Goal: Information Seeking & Learning: Find specific page/section

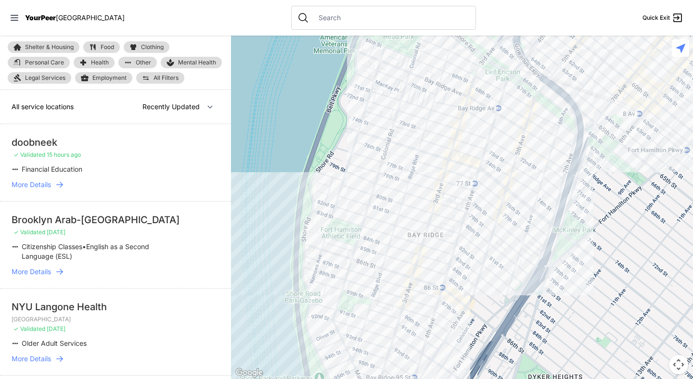
select select "recentlyUpdated"
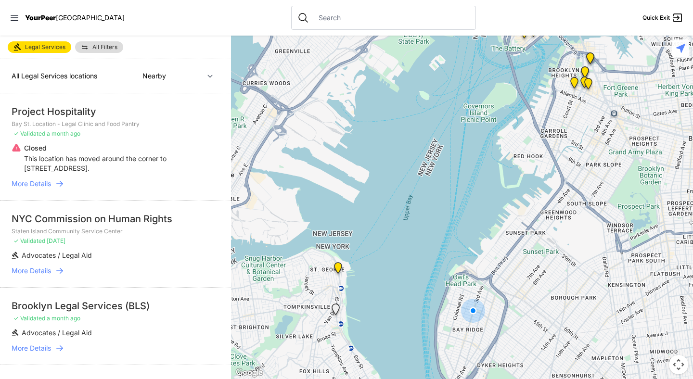
click at [308, 23] on div at bounding box center [383, 18] width 185 height 24
click at [313, 20] on input "text" at bounding box center [391, 18] width 157 height 10
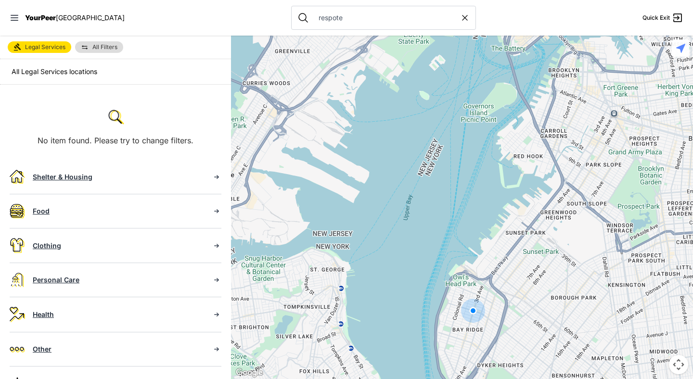
click at [313, 20] on input "respote" at bounding box center [386, 18] width 147 height 10
type input "respite"
click at [48, 50] on span "Legal Services" at bounding box center [45, 47] width 40 height 8
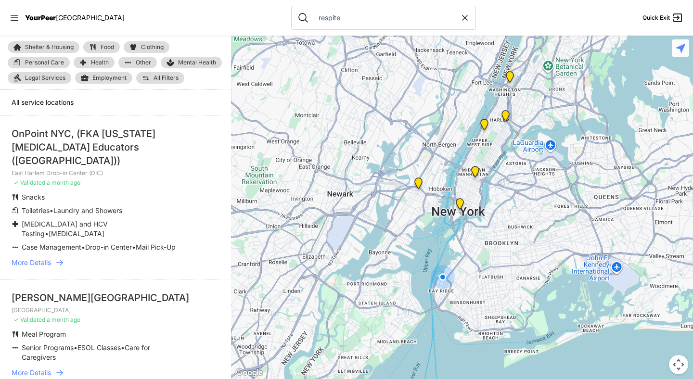
click at [205, 19] on nav "YourPeer NYC respite Quick Exit" at bounding box center [346, 18] width 693 height 36
